Goal: Transaction & Acquisition: Download file/media

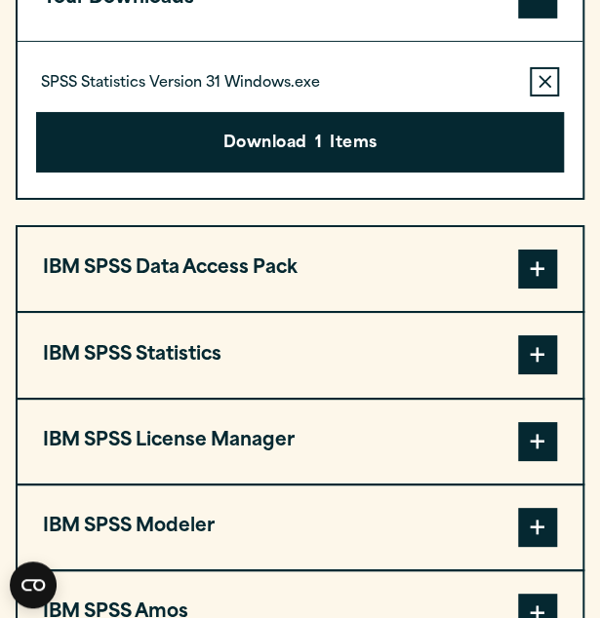
scroll to position [1577, 0]
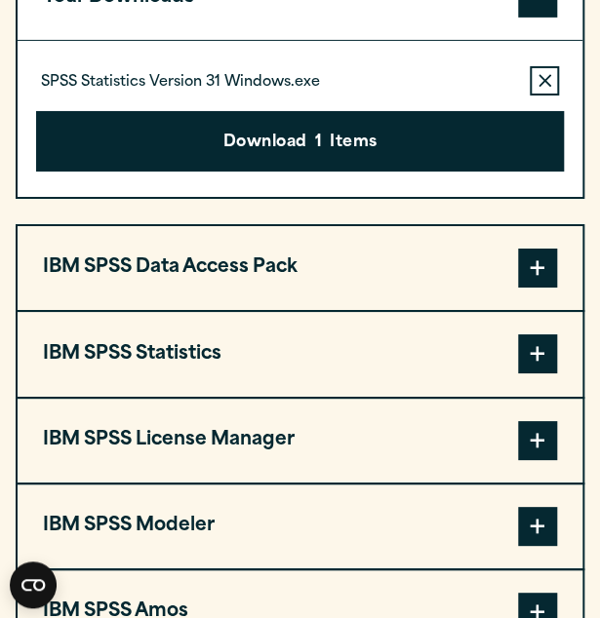
click at [207, 396] on button "IBM SPSS Statistics" at bounding box center [300, 354] width 565 height 84
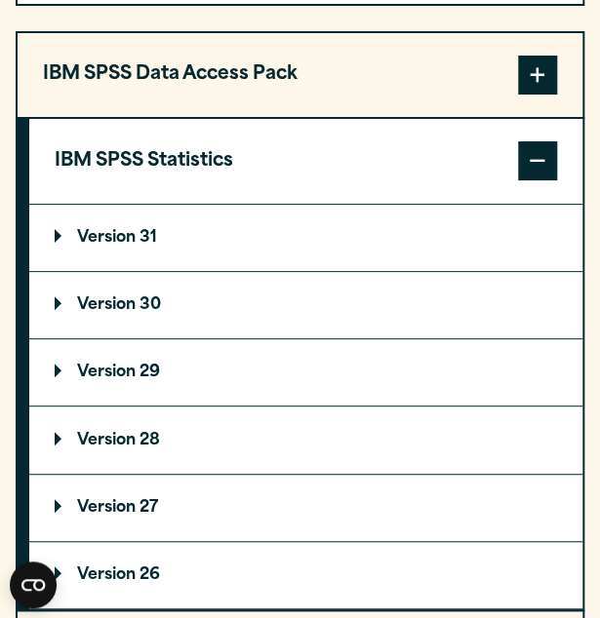
click at [148, 313] on p "Version 30" at bounding box center [108, 305] width 106 height 16
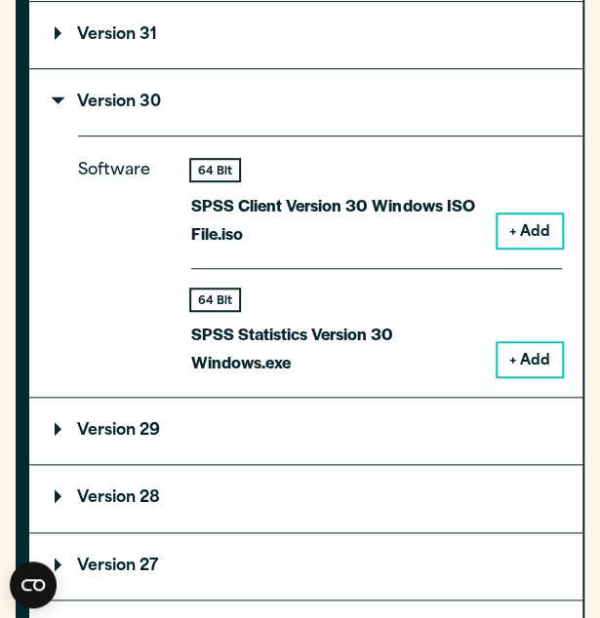
scroll to position [1974, 0]
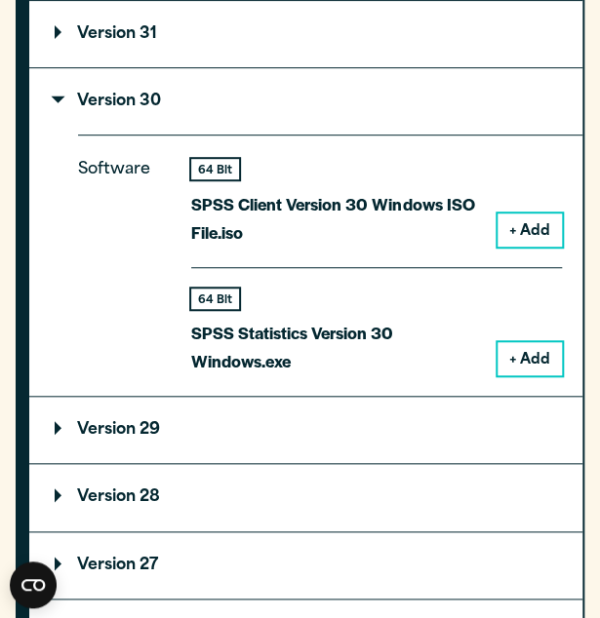
click at [521, 375] on button "+ Add" at bounding box center [529, 358] width 64 height 33
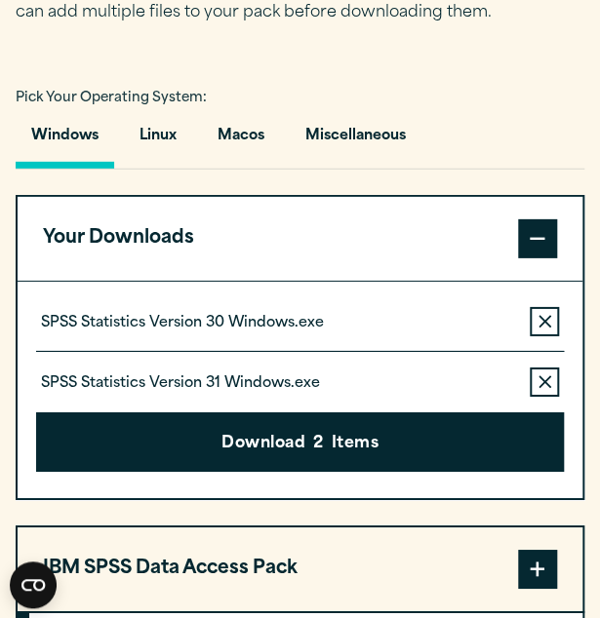
scroll to position [1342, 0]
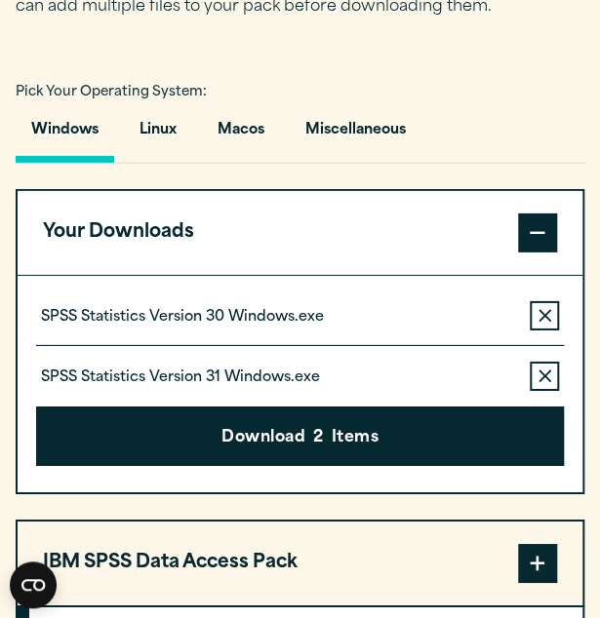
click at [549, 391] on button "Remove this item from your software download list" at bounding box center [544, 376] width 29 height 29
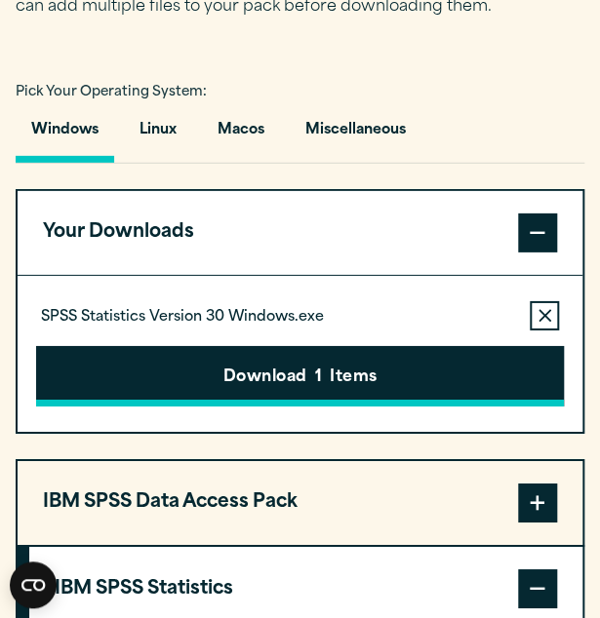
click at [333, 405] on button "Download 1 Items" at bounding box center [300, 376] width 528 height 60
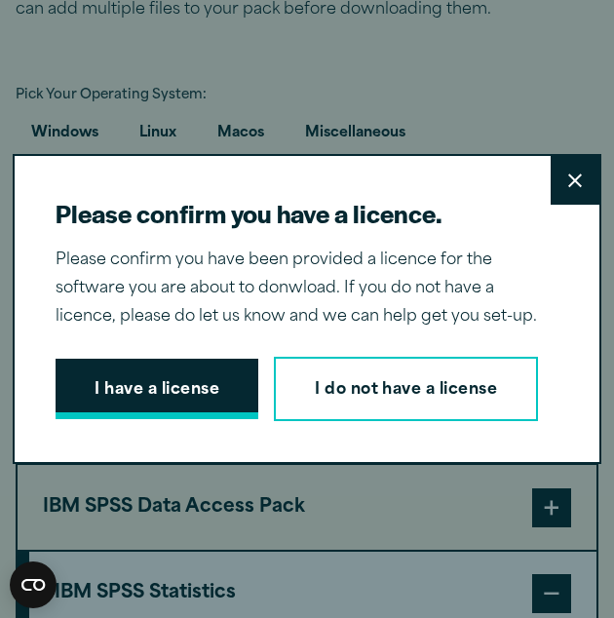
click at [158, 359] on button "I have a license" at bounding box center [157, 389] width 203 height 60
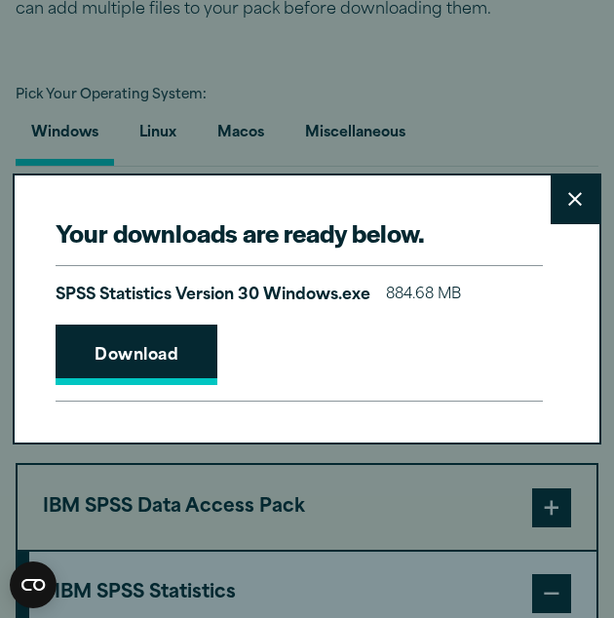
click at [152, 366] on link "Download" at bounding box center [137, 355] width 162 height 60
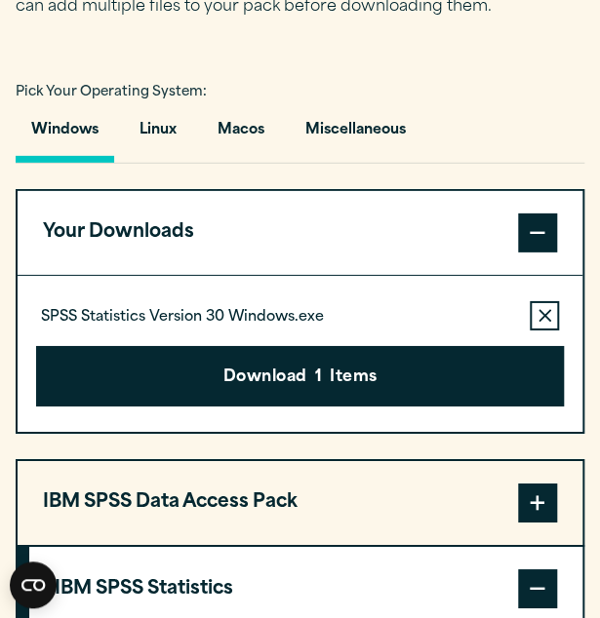
click at [2, 264] on div "Your downloads are ready below. Close SPSS Statistics Version 30 Windows.exe 88…" at bounding box center [300, 309] width 600 height 618
click at [8, 262] on article "Software Downloads – [GEOGRAPHIC_DATA] Welcome to our IBM SPSS [GEOGRAPHIC_DATA…" at bounding box center [300, 328] width 600 height 3192
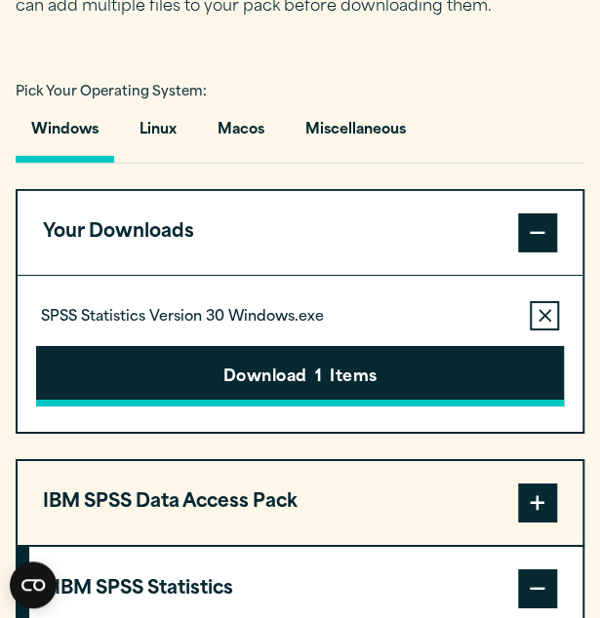
click at [177, 407] on button "Download 1 Items" at bounding box center [300, 376] width 528 height 60
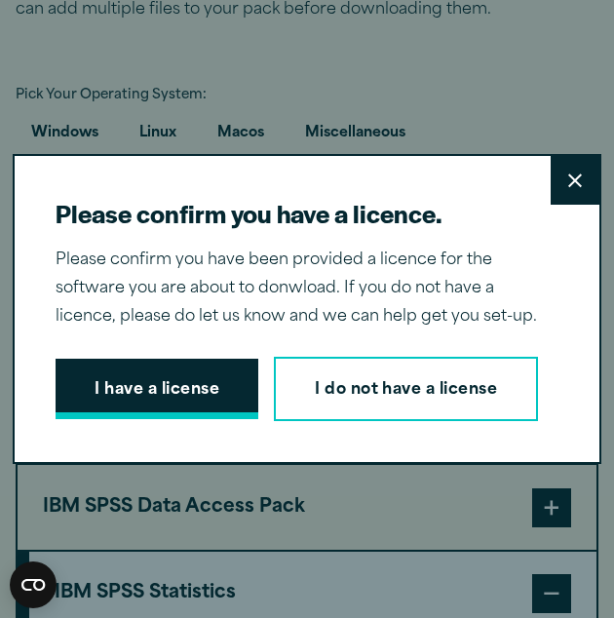
click at [144, 359] on button "I have a license" at bounding box center [157, 389] width 203 height 60
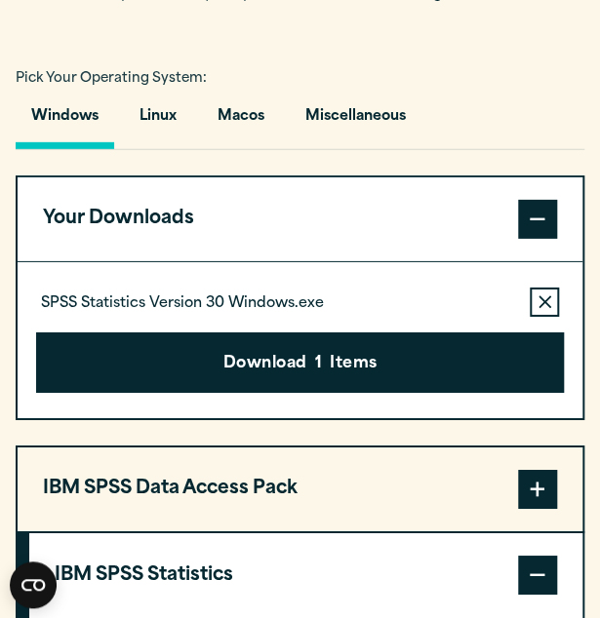
scroll to position [1451, 0]
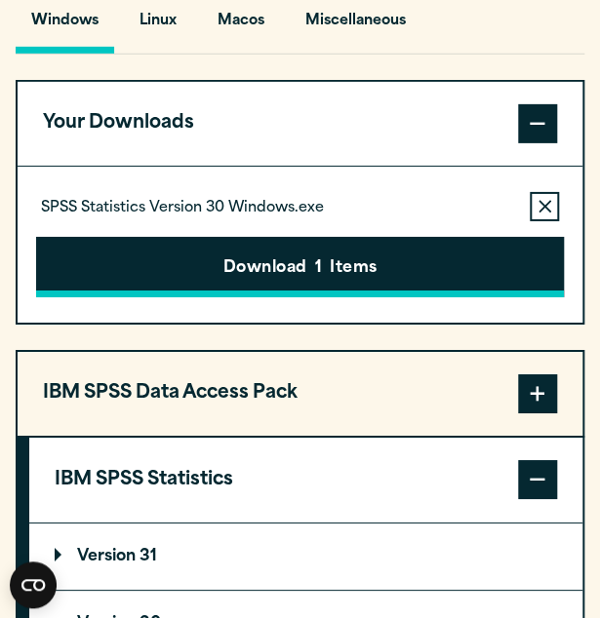
click at [154, 297] on button "Download 1 Items" at bounding box center [300, 267] width 528 height 60
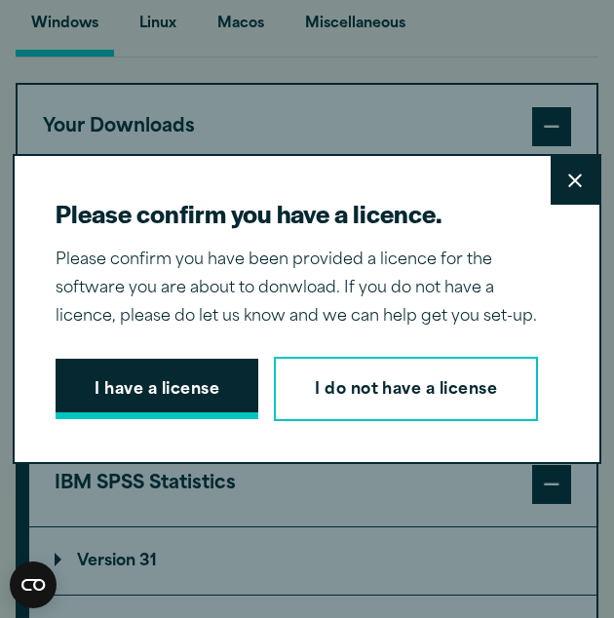
click at [172, 359] on button "I have a license" at bounding box center [157, 389] width 203 height 60
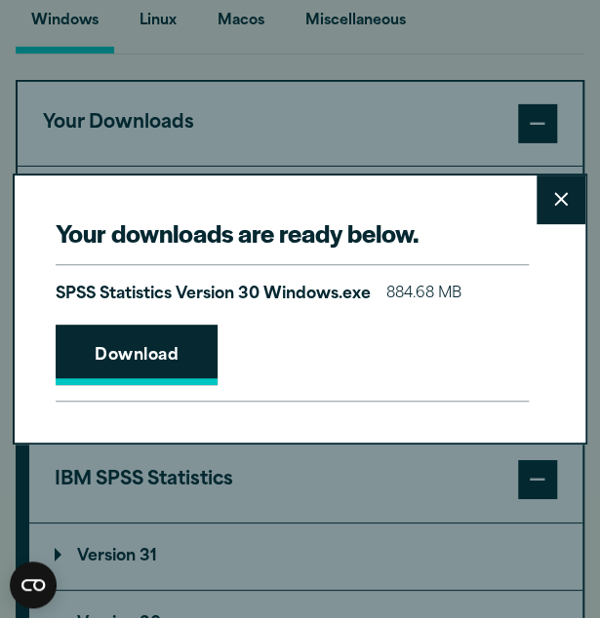
click at [140, 350] on link "Download" at bounding box center [137, 355] width 162 height 60
